Goal: Transaction & Acquisition: Purchase product/service

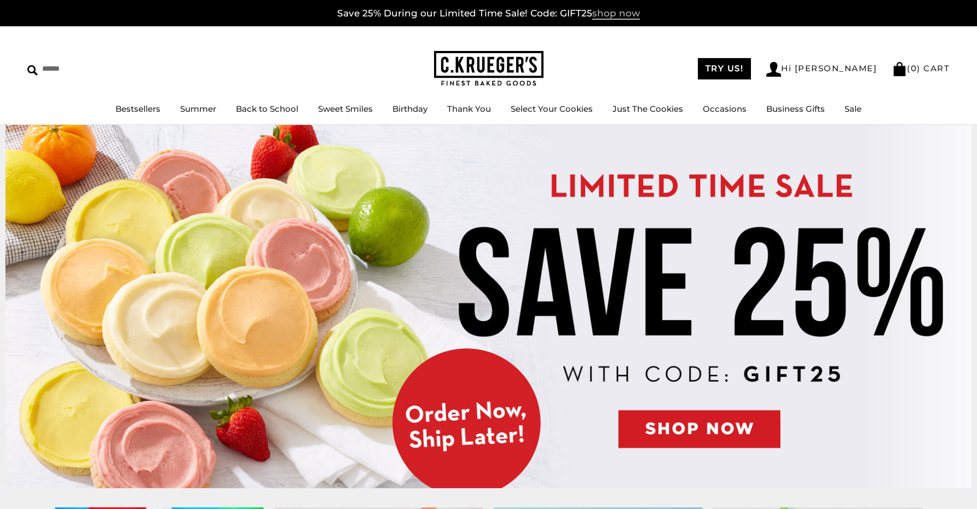
click at [603, 15] on span "shop now" at bounding box center [616, 14] width 48 height 12
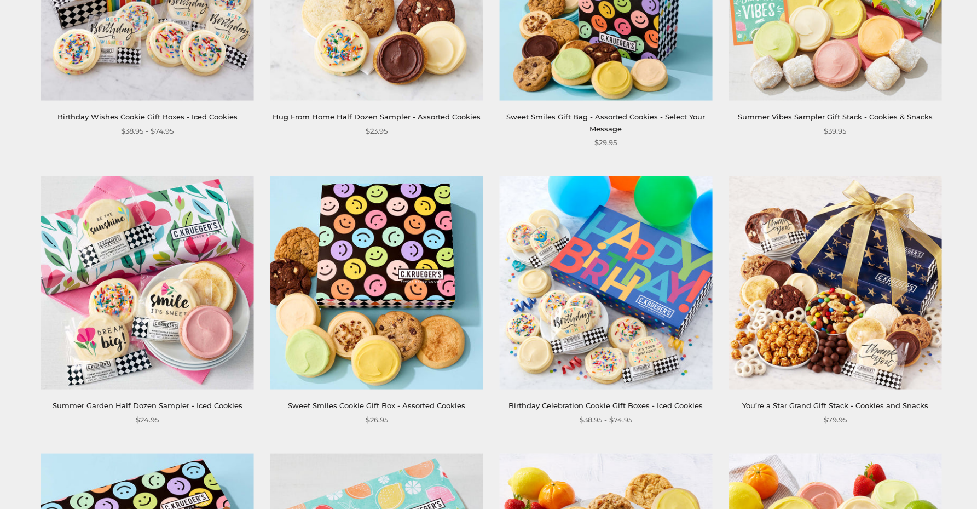
scroll to position [1048, 0]
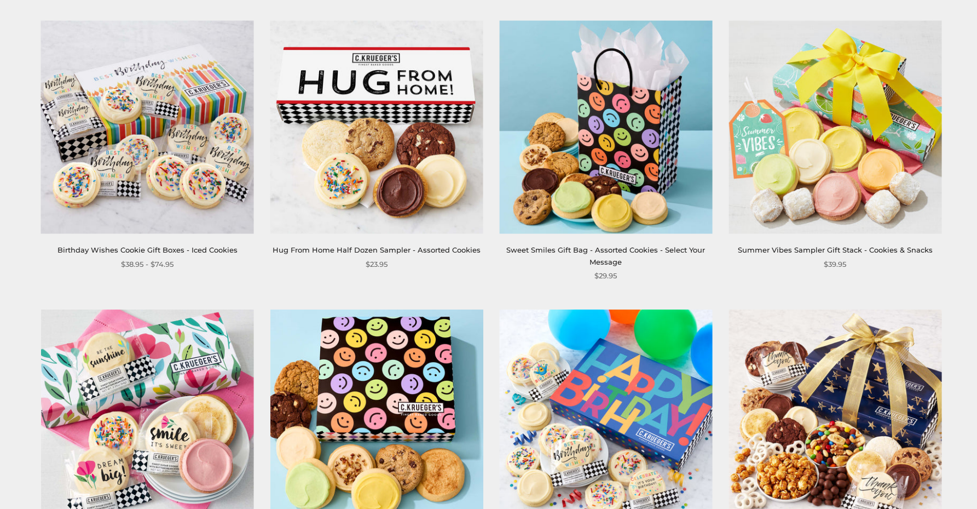
click at [845, 416] on img at bounding box center [835, 415] width 213 height 213
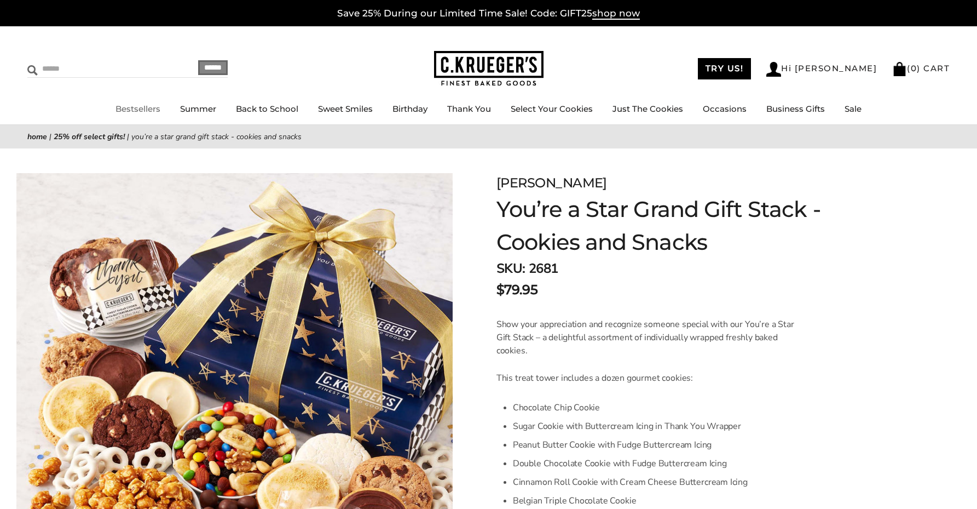
click at [97, 66] on input "Search" at bounding box center [92, 68] width 130 height 17
type input "*****"
click at [206, 67] on input "******" at bounding box center [213, 67] width 30 height 15
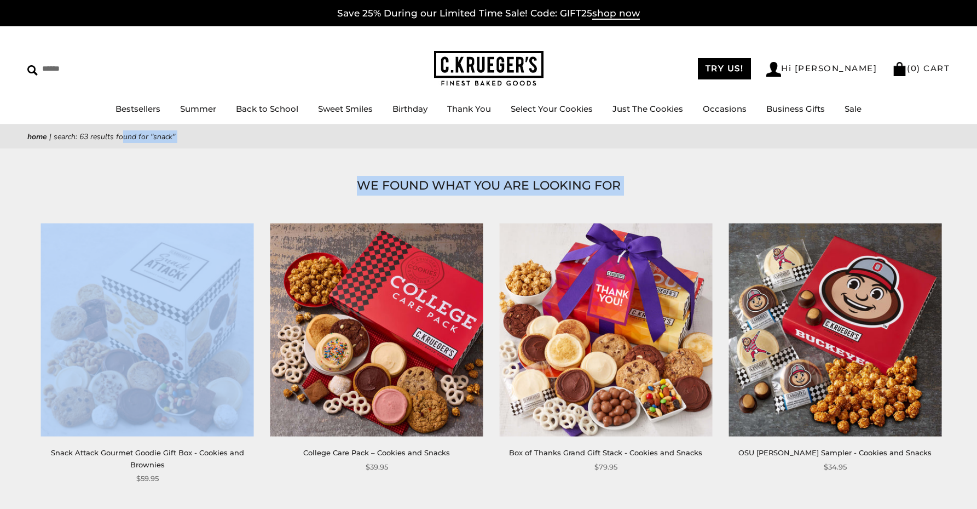
drag, startPoint x: 0, startPoint y: 0, endPoint x: 278, endPoint y: 326, distance: 428.7
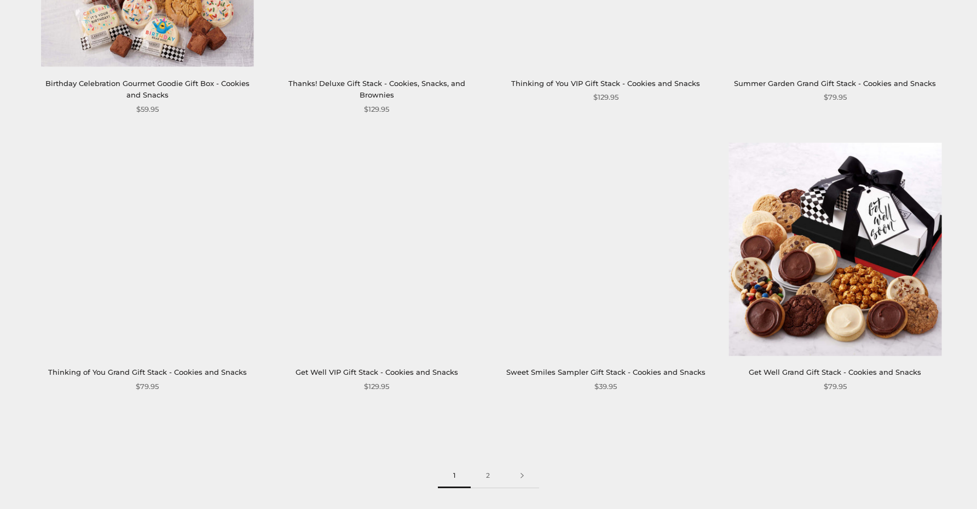
scroll to position [2404, 0]
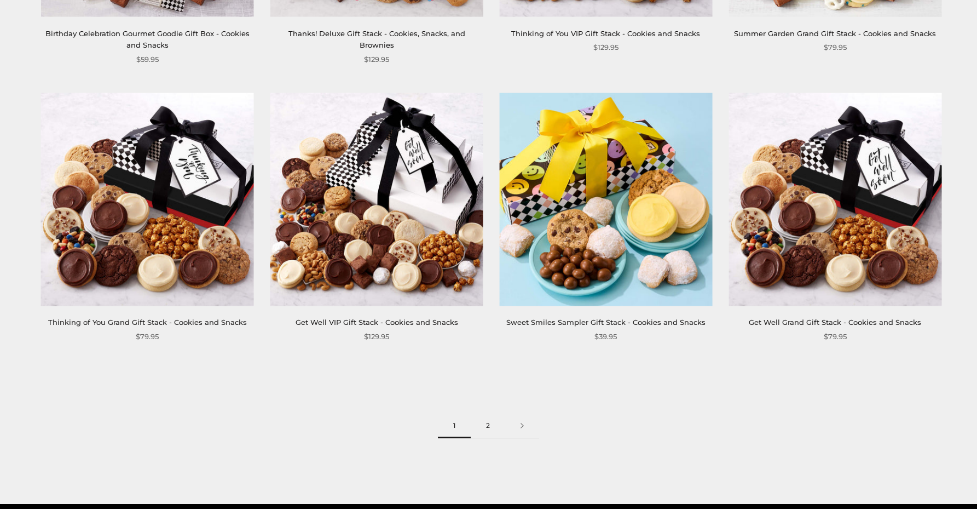
click at [485, 423] on link "2" at bounding box center [488, 425] width 34 height 25
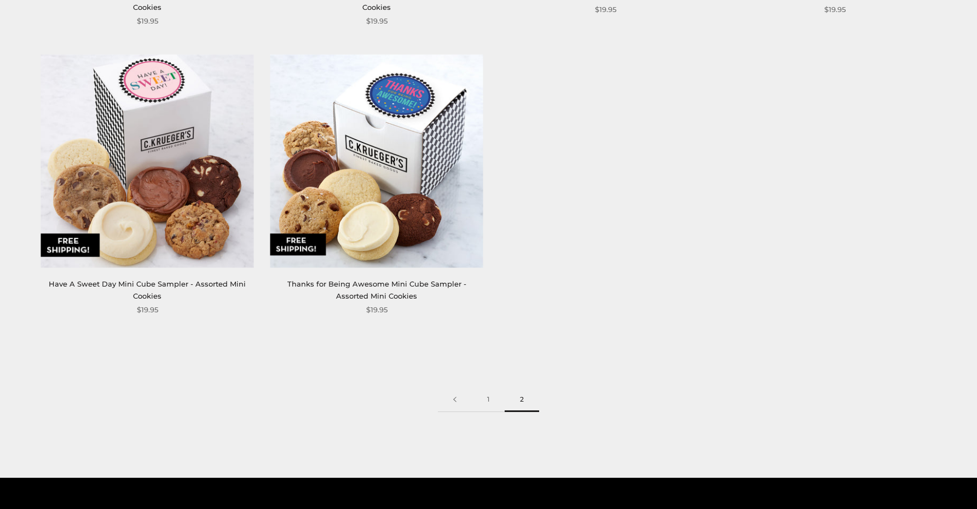
scroll to position [2156, 0]
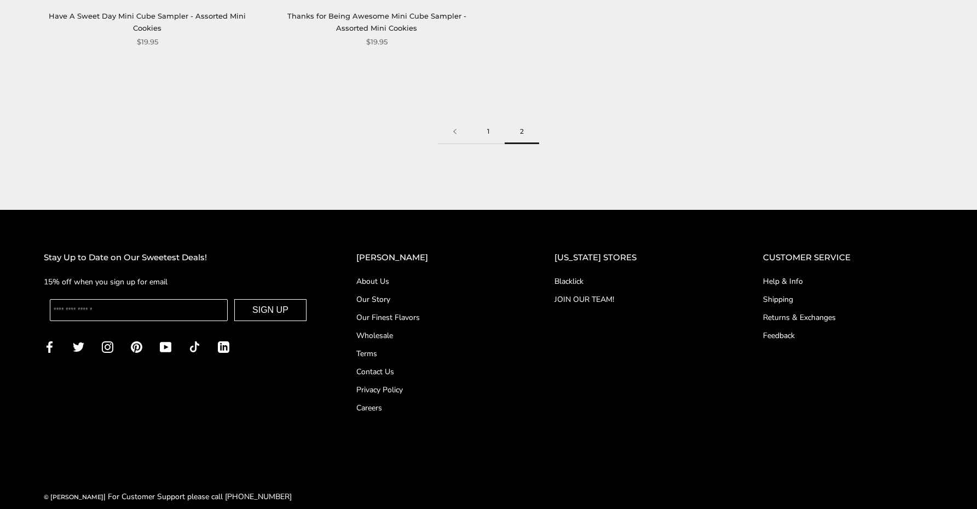
click at [489, 119] on link "1" at bounding box center [488, 131] width 33 height 25
